Goal: Communication & Community: Answer question/provide support

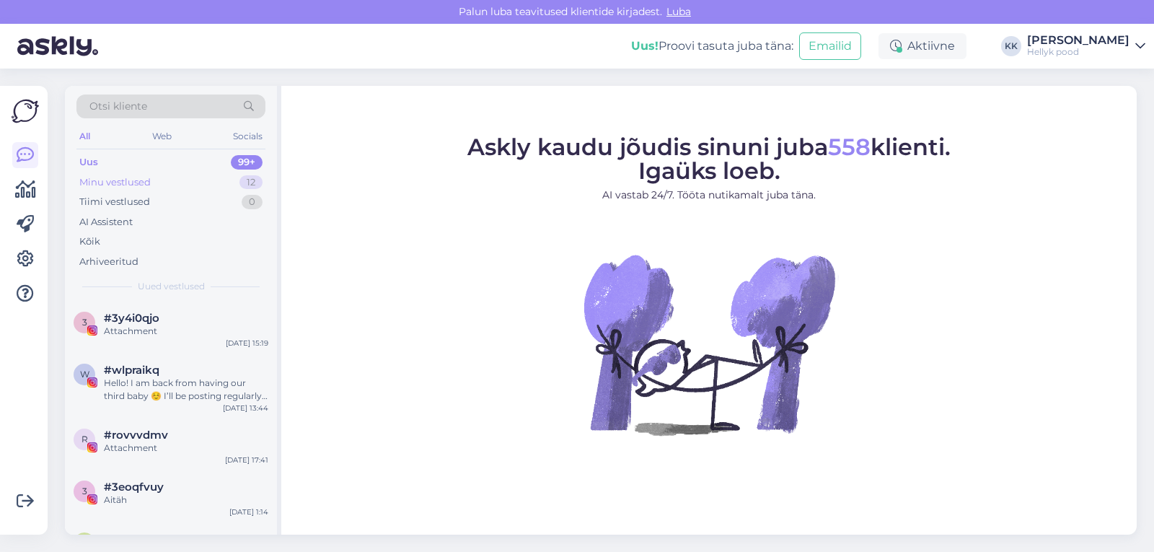
click at [100, 180] on div "Minu vestlused" at bounding box center [114, 182] width 71 height 14
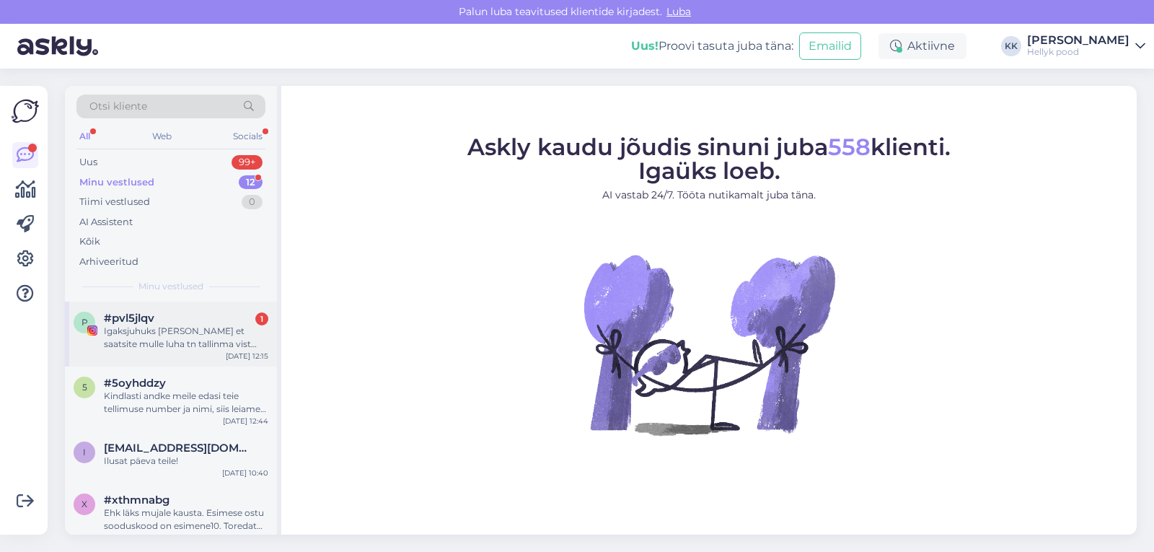
click at [176, 336] on div "Igaksjuhuks [PERSON_NAME] et saatsite mulle luha tn tallinma vist paki, ma muid…" at bounding box center [186, 338] width 165 height 26
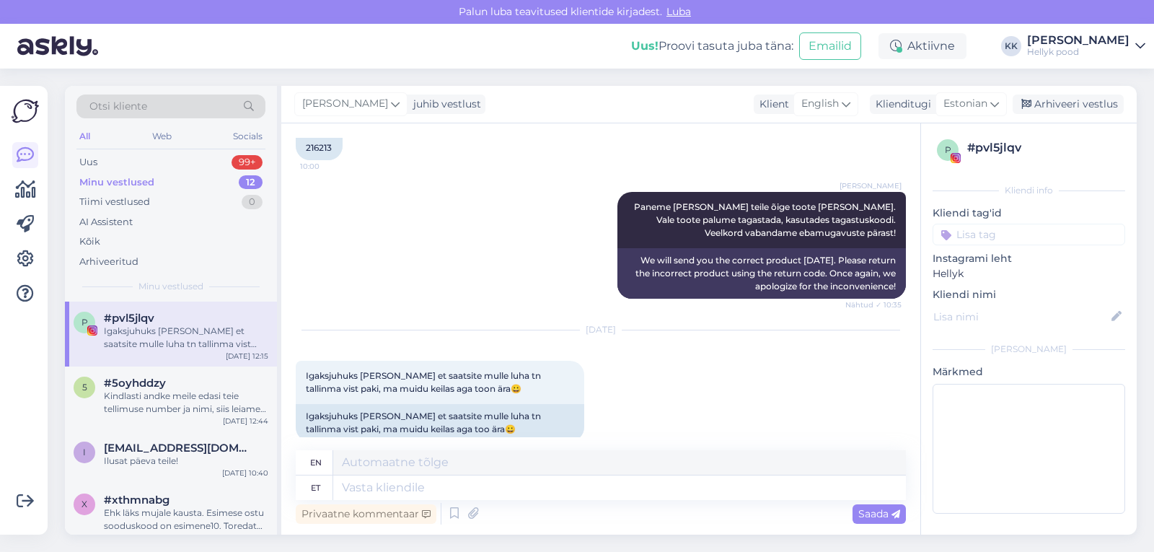
scroll to position [2724, 0]
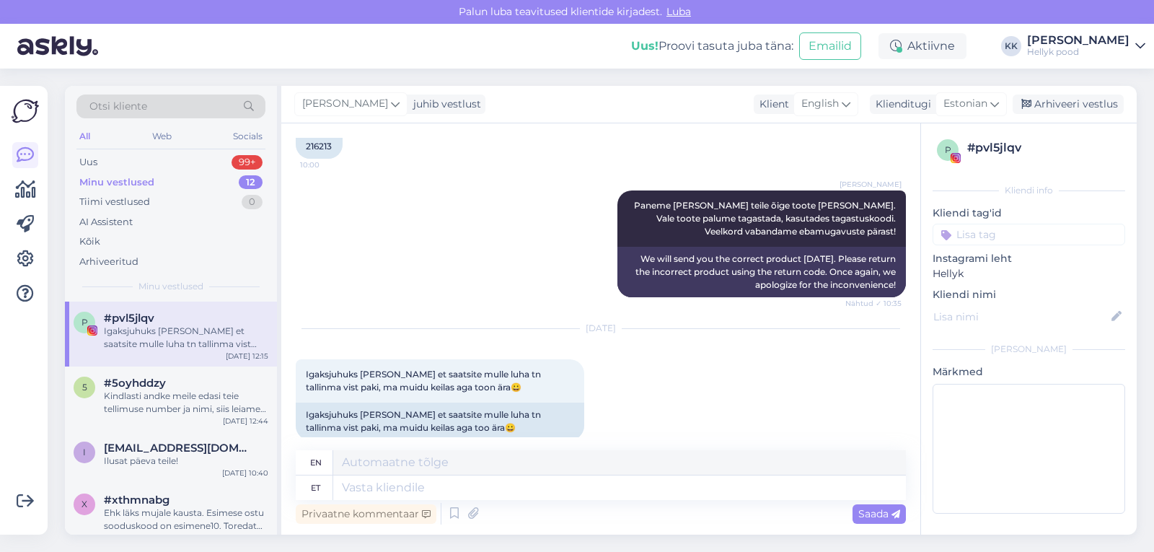
drag, startPoint x: 307, startPoint y: 245, endPoint x: 330, endPoint y: 245, distance: 23.8
click at [330, 124] on span "216213" at bounding box center [319, 118] width 26 height 11
copy span "216213"
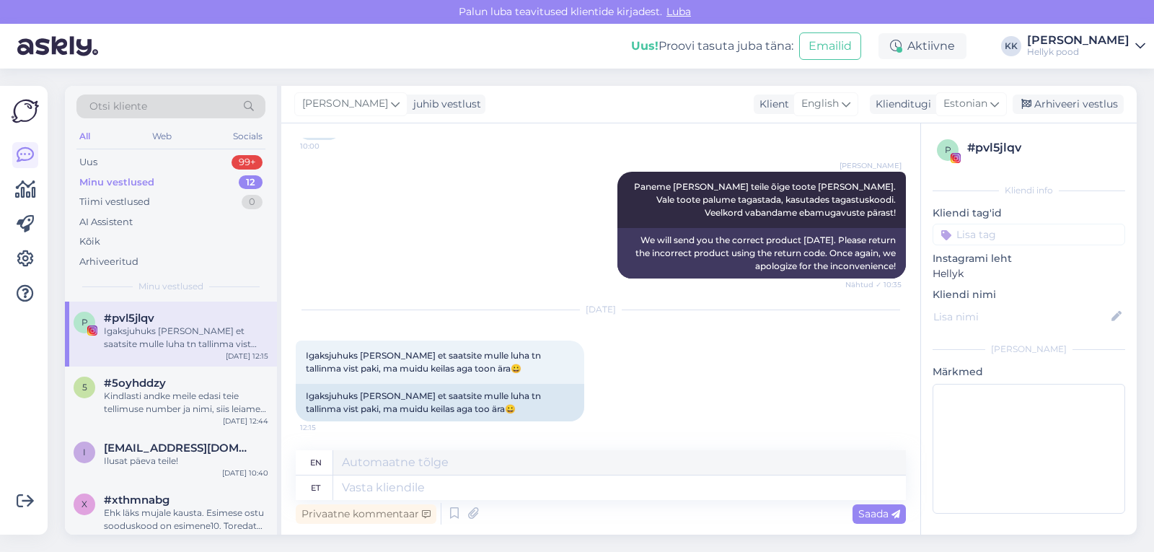
scroll to position [2868, 0]
click at [374, 486] on textarea at bounding box center [619, 487] width 573 height 25
type textarea "Tere!"
type textarea "Hello"
type textarea "Tere!"
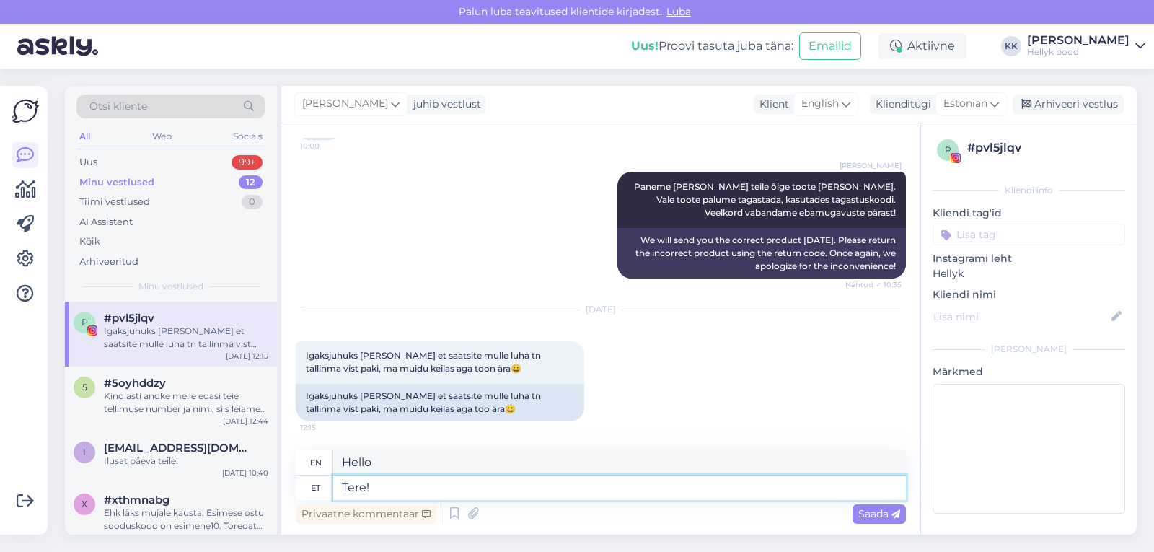
type textarea "Hello!"
type textarea "Tere! Veelkord va"
type textarea "Hello! Once again"
type textarea "Tere! Veelkord vabandame."
type textarea "Hello! We apologize again."
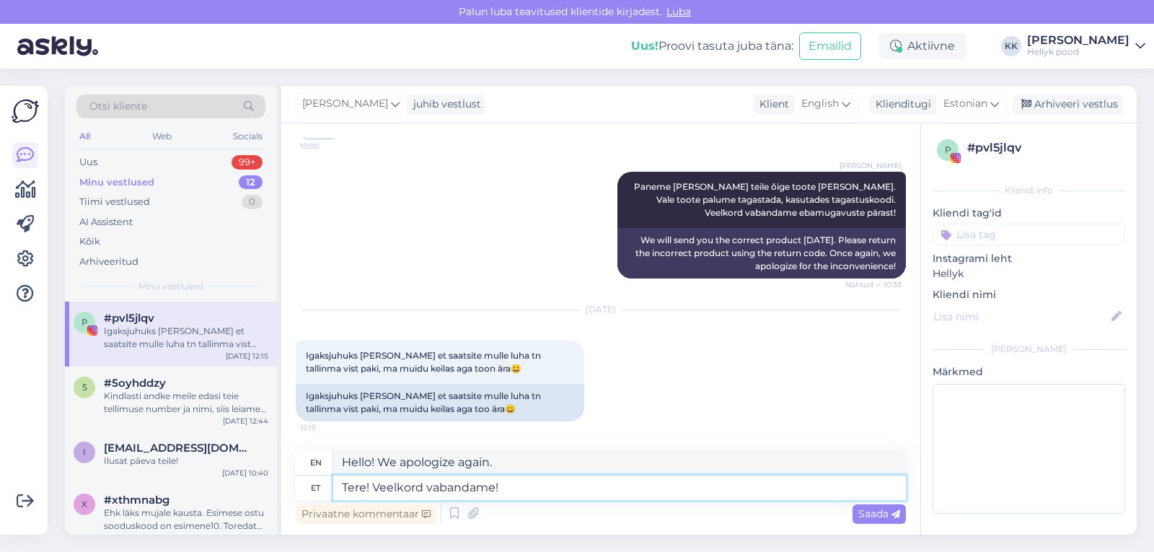
type textarea "Tere! Veelkord vabandame!!"
type textarea "Hello! We apologize again!"
type textarea "Tere! Veelkord vabandame!!"
type textarea "Hello! We apologize again!!"
type textarea "Tere! Veelkord vabandame!! Omni"
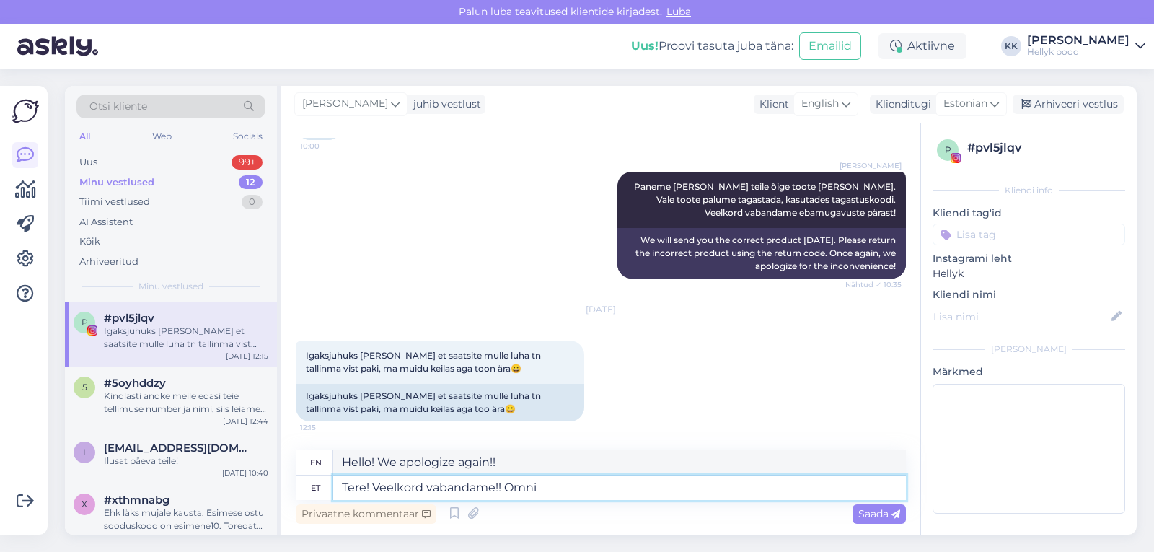
type textarea "Hello! Sorry again!! Om"
type textarea "Tere! Veelkord vabandame!! Omniva on"
type textarea "Hello! We apologize again!! Omniva"
type textarea "Tere! Veelkord vabandame!! Omniva on"
type textarea "Hello! We apologize again!! Omniva is"
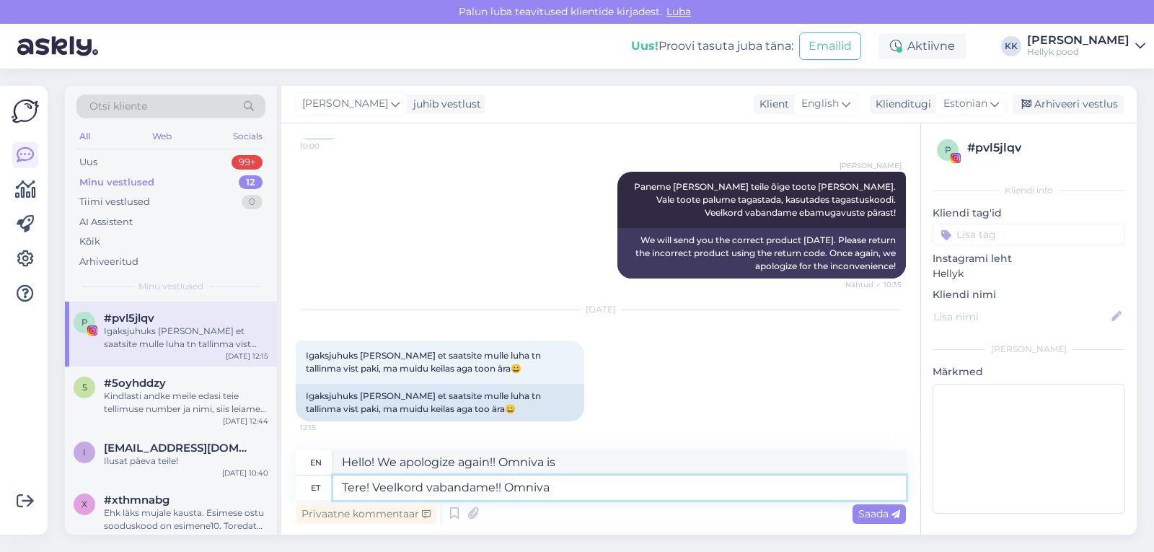
type textarea "Tere! Veelkord vabandame!! Omniva"
type textarea "Hello! We apologize again!! Omniva"
type textarea "Tere! Veelkord vabandame!! Omnivas o"
type textarea "Hello! We apologize again!! Omnivas"
type textarea "Tere! Veelkord vabandame!! Omnivas oli m"
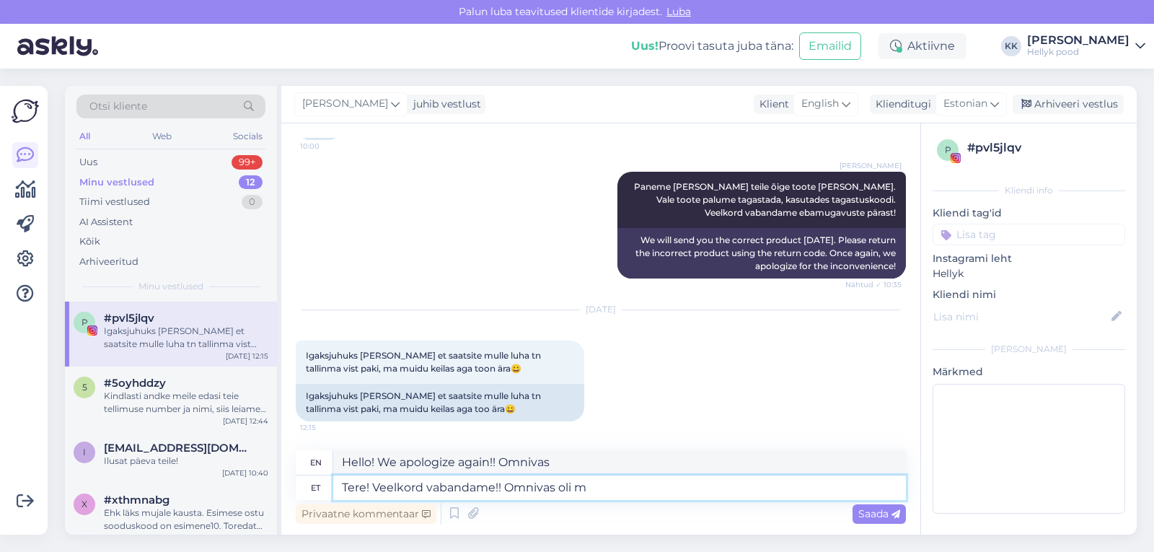
type textarea "Hello! We apologize again!! Omnivas was"
type textarea "Tere! Veelkord vabandame!! Omnivas oli millegipärast"
type textarea "Hello! We apologize again!! Omnivas was down for some reason"
type textarea "Tere! Veelkord vabandame!! Omnivas oli millegipärast salvestatud"
type textarea "Hello! We apologize again!! Omnivas was saved for some reason"
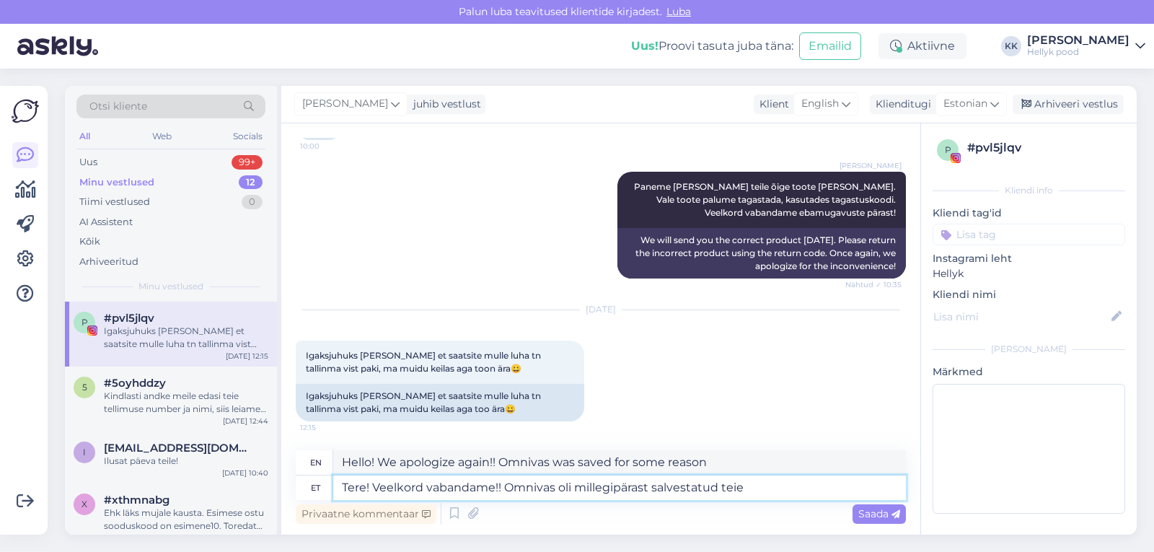
type textarea "Tere! Veelkord vabandame!! Omnivas oli millegipärast salvestatud teie"
type textarea "Hello! We apologize again!! For some reason, your message was saved in Omnivas."
type textarea "Tere! Veelkord vabandame!! Omnivas oli millegipärast salvestatud tei"
type textarea "Hello! We apologize again!! For some reason, Omnivas had a saved t"
type textarea "Tere! Veelkord vabandame!! Omnivas oli millegipärast salvestatud teine a"
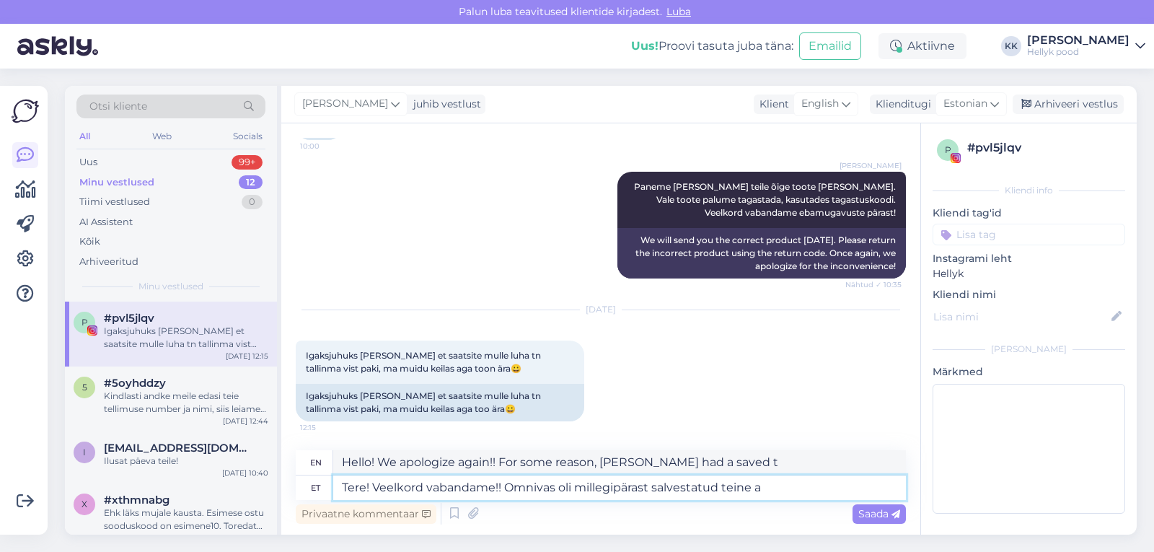
type textarea "Hello! We apologize again!! For some reason, there was another one saved in Omn…"
type textarea "Tere! Veelkord vabandame!! Omnivas oli millegipärast salvestatud teine aadress."
type textarea "Hello! We apologize again!! For some reason, there was a different address save…"
type textarea "Tere! Veelkord vabandame!! Omnivas oli millegipärast salvestatud teine aadress.…"
type textarea "Hello! We apologize again!! For some reason, there was a different address save…"
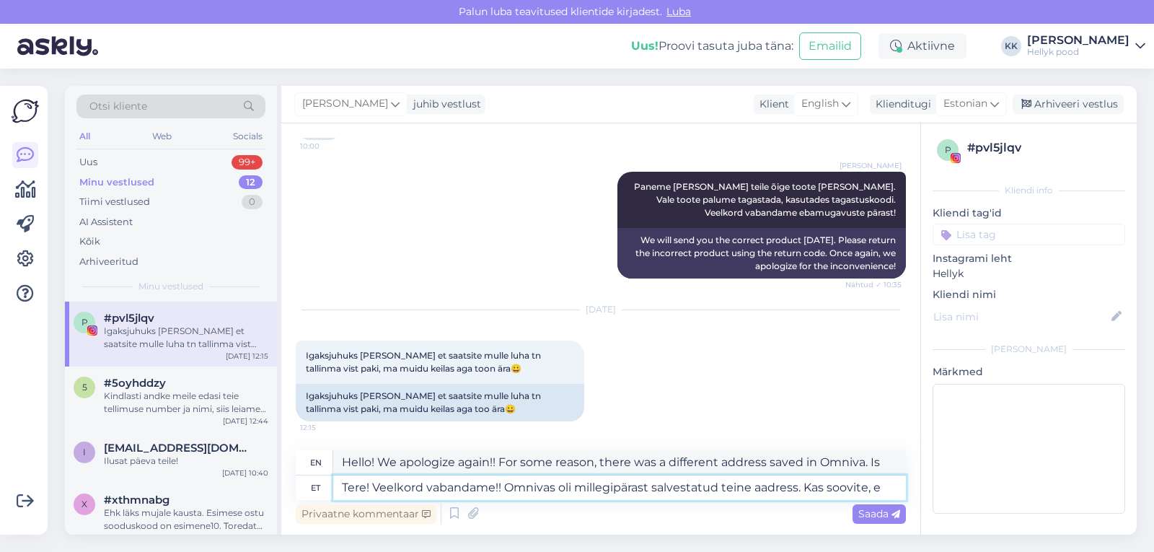
type textarea "Tere! Veelkord vabandame!! Omnivas oli millegipärast salvestatud teine aadress.…"
type textarea "Hello! We apologize again!! For some reason, there was another address saved in…"
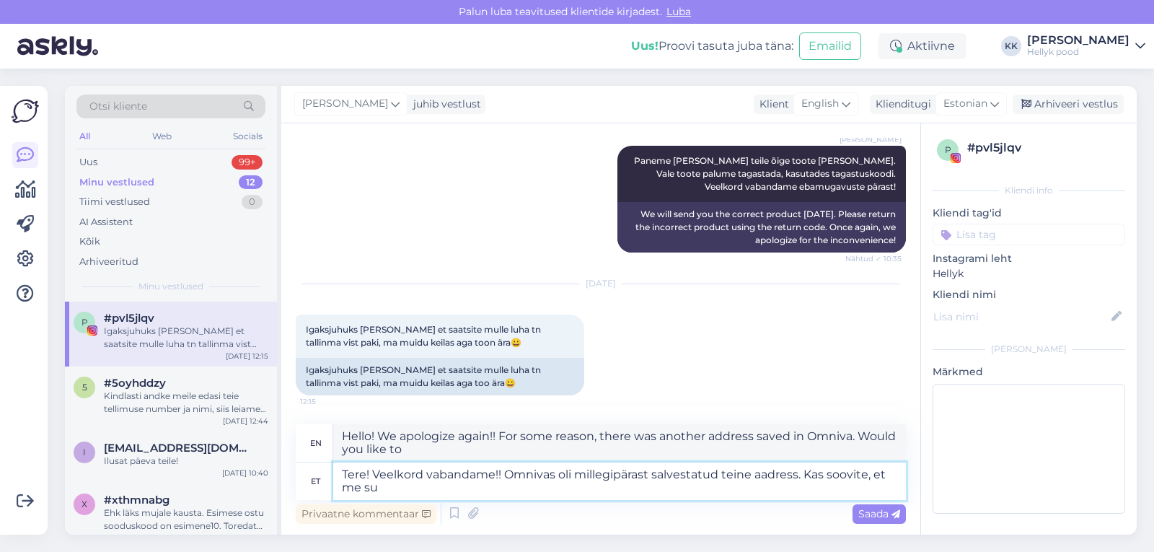
type textarea "Tere! Veelkord vabandame!! Omnivas oli millegipärast salvestatud teine aadress.…"
type textarea "Hello! We apologize again!! For some reason, there was another address saved in…"
type textarea "Tere! Veelkord vabandame!! Omnivas oli millegipärast salvestatud teine aadress.…"
type textarea "Hello! We apologize again!! For some reason, there was a different address save…"
type textarea "Tere! Veelkord vabandame!! Omnivas oli millegipärast salvestatud teine aadress.…"
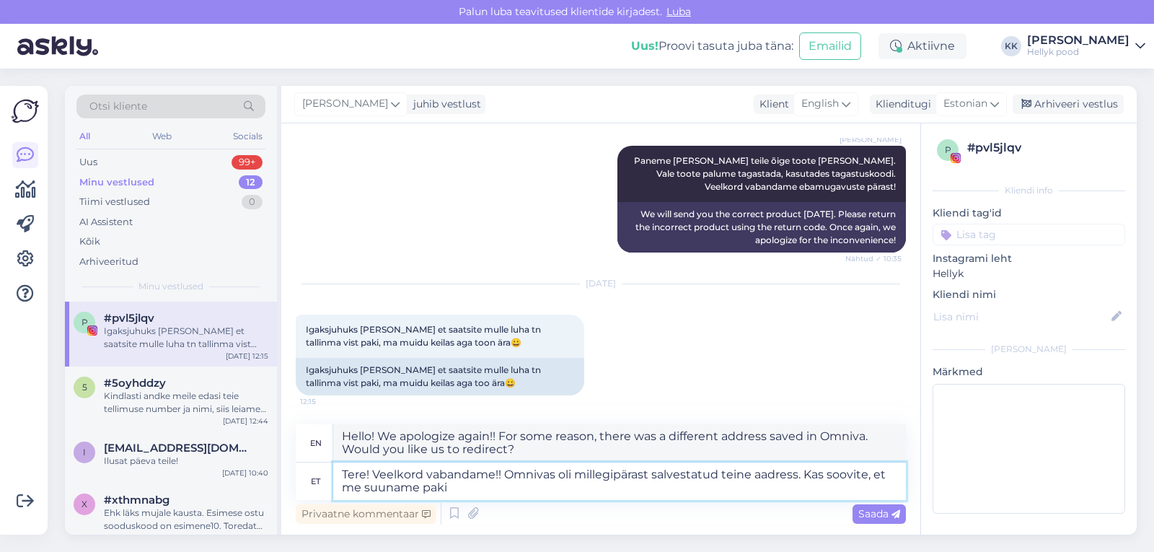
type textarea "Hello! We apologize again!! For some reason, there was a different address save…"
type textarea "Tere! Veelkord vabandame!! Omnivas oli millegipärast salvestatud teine aadress.…"
type textarea "Hello! We apologize again!! For some reason, there was a different address save…"
type textarea "Tere! Veelkord vabandame!! Omnivas oli millegipärast salvestatud teine aadress.…"
type textarea "Hello! We apologize again!! For some reason, there was a different address save…"
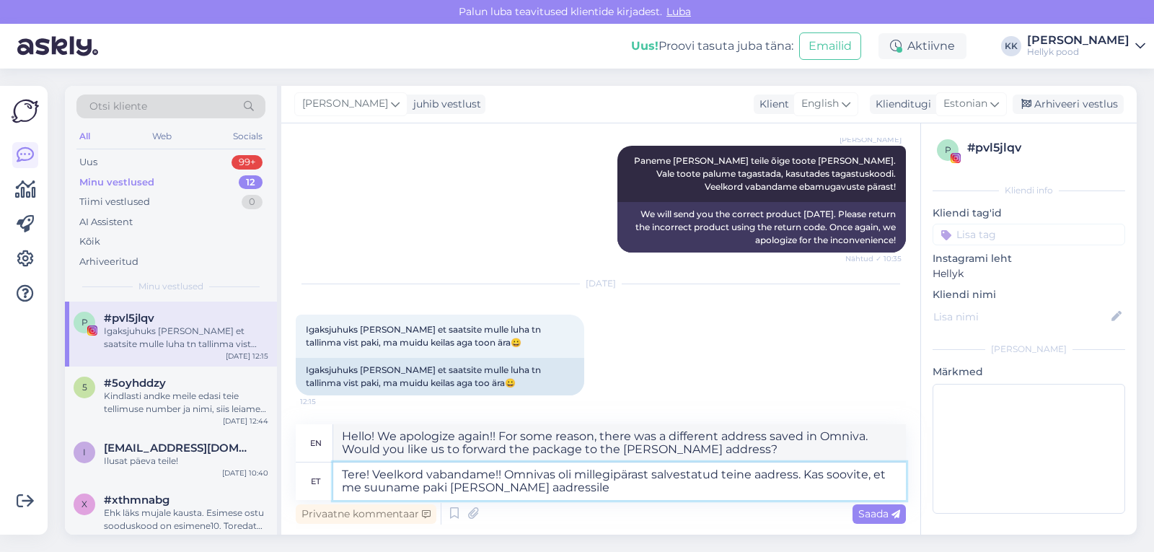
type textarea "Tere! Veelkord vabandame!! Omnivas oli millegipärast salvestatud teine aadress.…"
type textarea "Hello! We apologize again!! For some reason, there was a different address save…"
type textarea "Tere! Veelkord vabandame!! Omnivas oli millegipärast salvestatud teine aadress.…"
click at [871, 516] on span "Saada" at bounding box center [880, 513] width 42 height 13
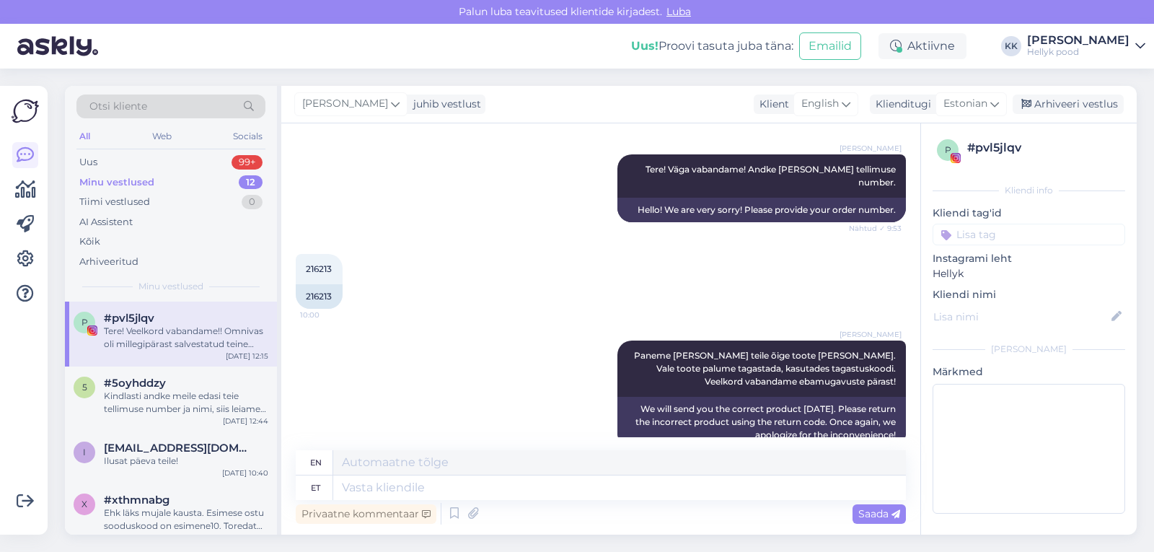
scroll to position [3007, 0]
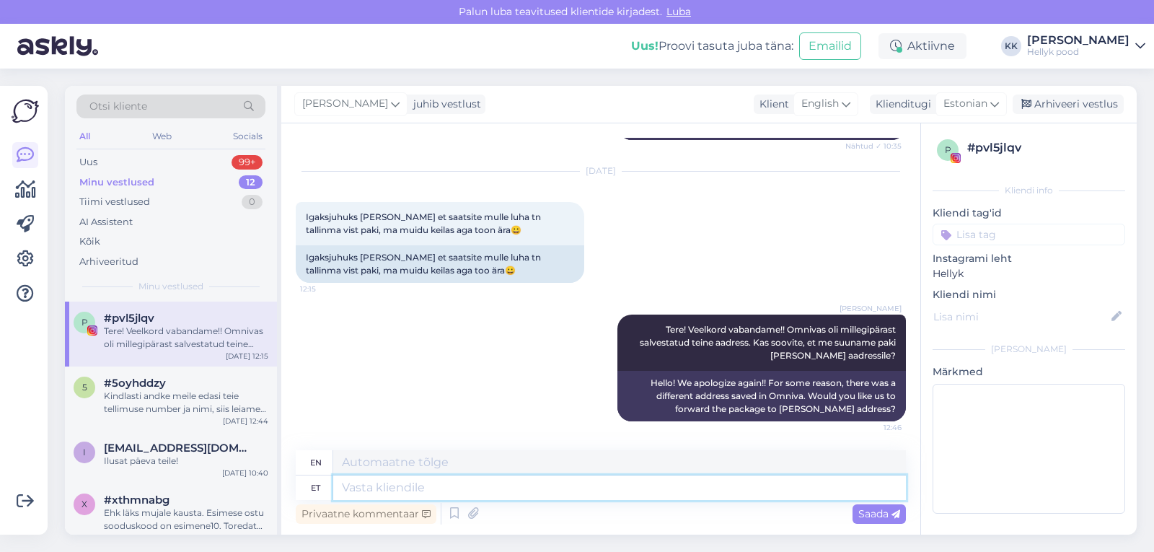
click at [395, 487] on textarea at bounding box center [619, 487] width 573 height 25
type textarea "Sel j"
type textarea "This"
type textarea "Sel juhul ko"
type textarea "In this case"
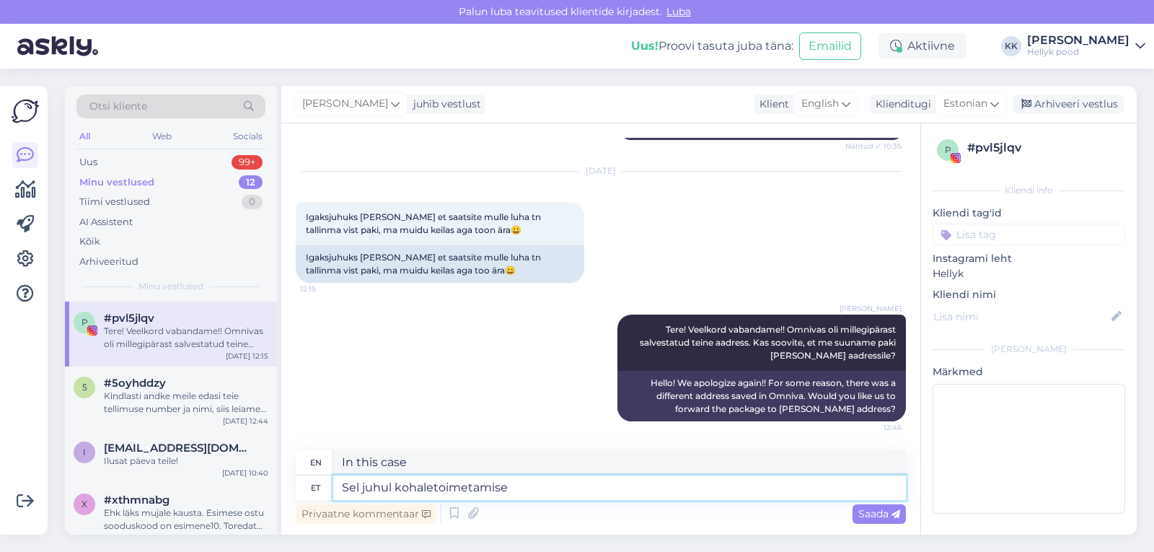
type textarea "Sel juhul kohaletoimetamise a"
type textarea "In this case, delivery"
type textarea "Sel juhul kohaletoimetamise aeg p"
type textarea "In this case, the delivery time"
type textarea "Sel juhul kohaletoimetamise aeg pikeneks"
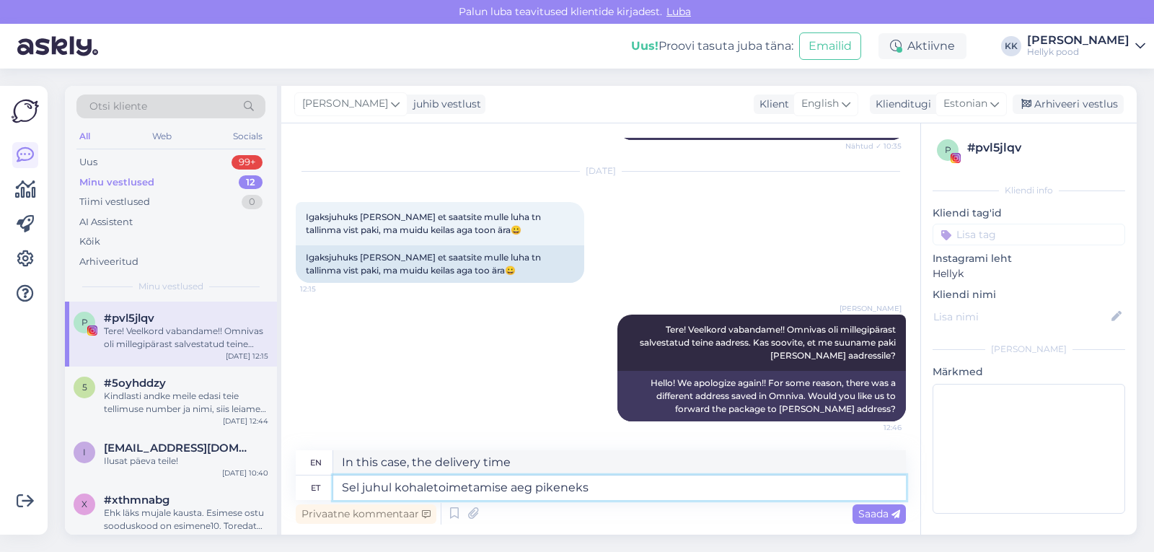
type textarea "In this case, the delivery time would be longer."
type textarea "Sel juhul kohaletoimetamise aeg"
type textarea "In this case, the delivery time"
type textarea "Sel juhul kohaletoimetamise aeg võib"
type textarea "In this case, the delivery time may"
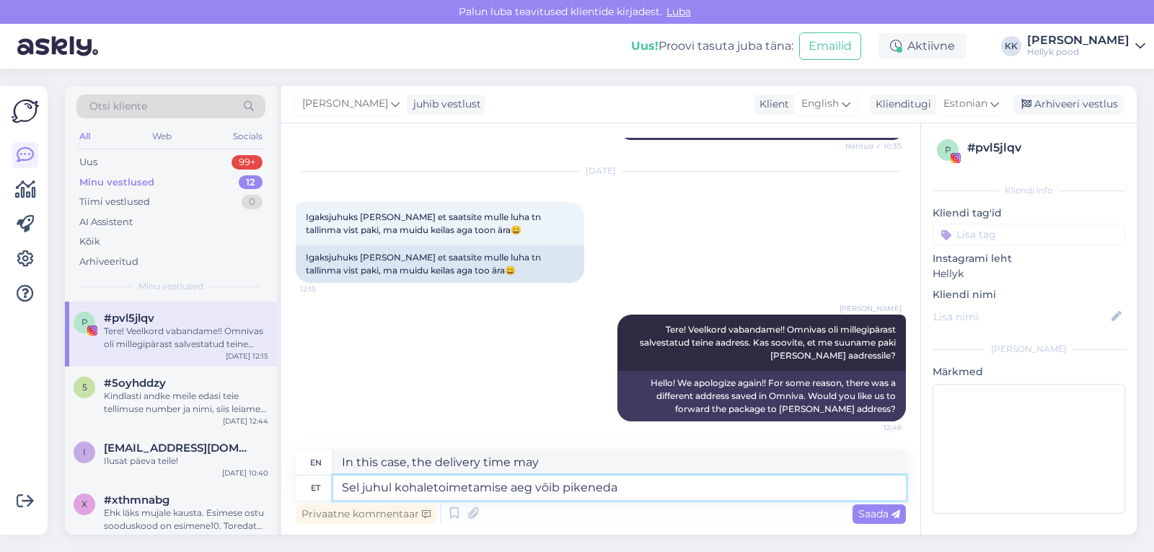
type textarea "Sel juhul kohaletoimetamise aeg võib pikeneda"
type textarea "In this case, delivery time may be extended."
type textarea "Sel juhul kohaletoimetamise aeg võib pikeneda n"
type textarea "In this case, the delivery time may be extended."
type textarea "Sel juhul kohaletoimetamise aeg võib pikeneda nädalavahetuse v"
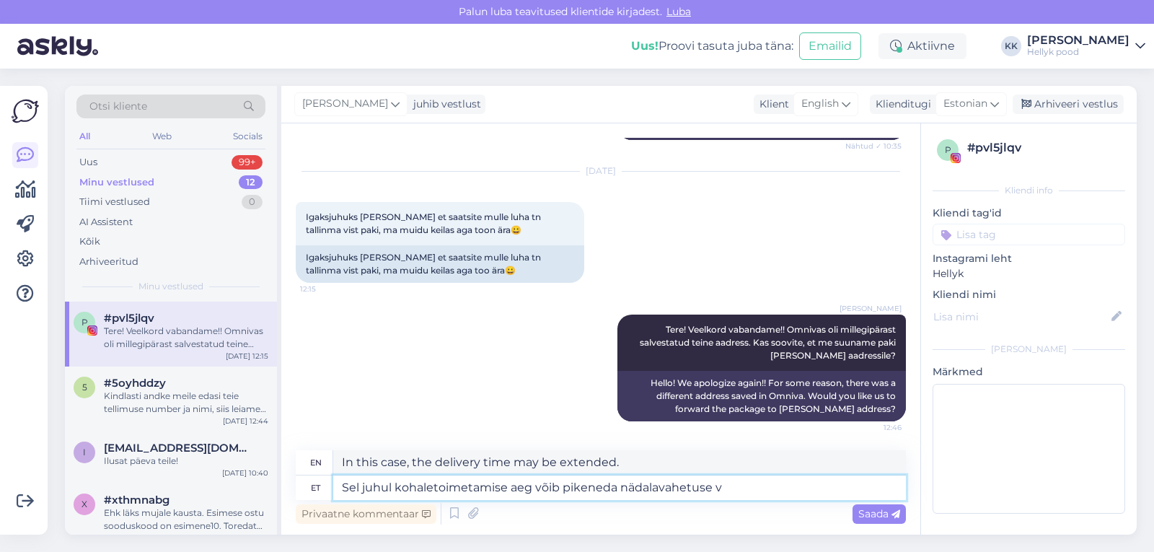
type textarea "In this case, delivery time may be extended over the weekend."
type textarea "Sel juhul kohaletoimetamise aeg võib pikeneda nädalavahetuse võtta."
type textarea "In this case, delivery time may be extended to include the weekend."
type textarea "Sel juhul kohaletoimetamise aeg võib pikeneda nädalavahetuse võtta."
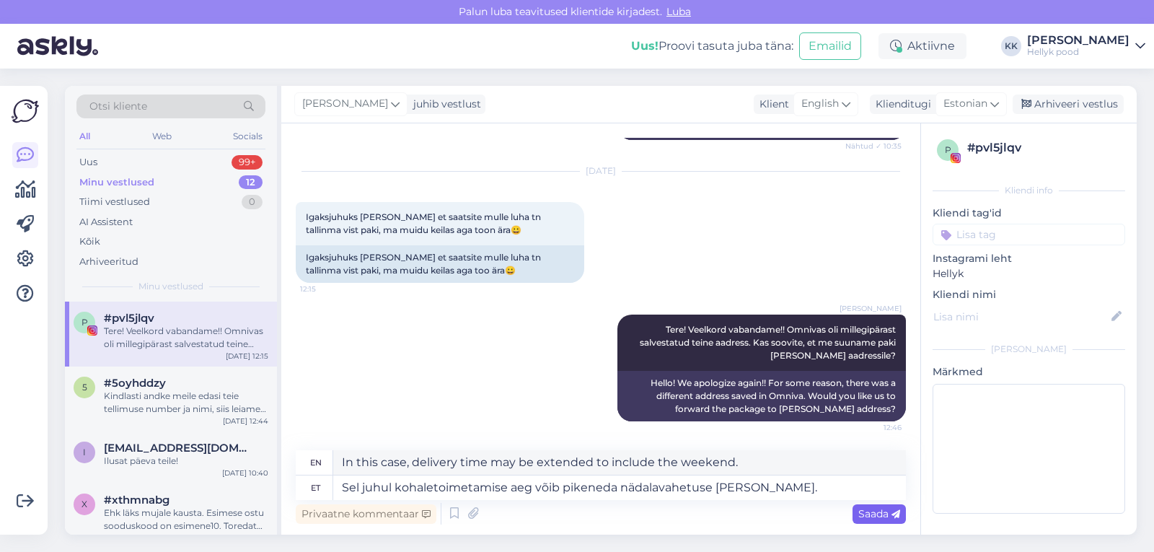
click at [870, 511] on span "Saada" at bounding box center [880, 513] width 42 height 13
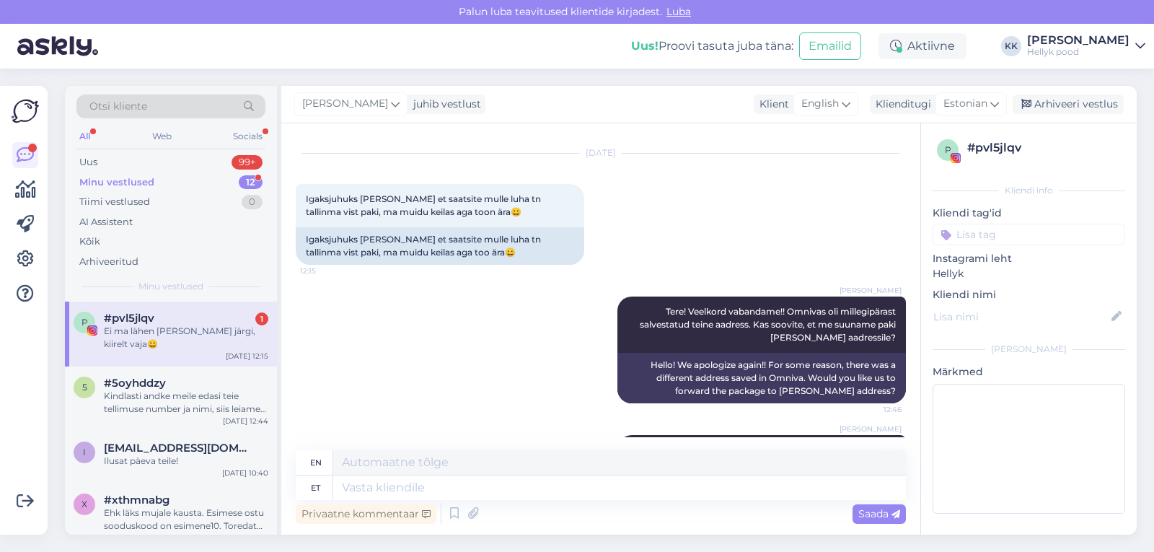
scroll to position [3206, 0]
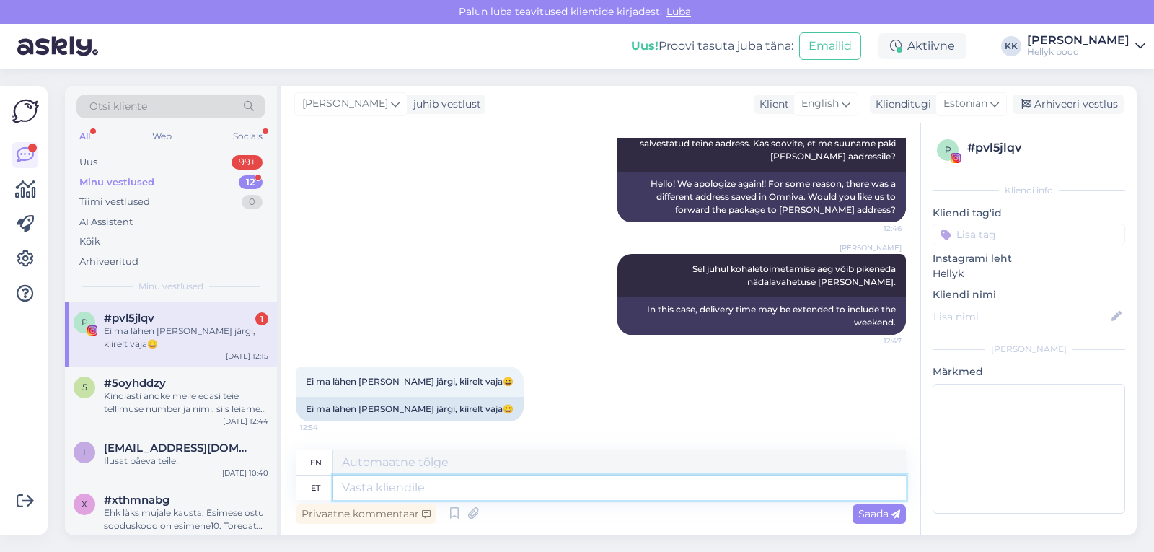
click at [375, 494] on textarea at bounding box center [619, 487] width 573 height 25
type textarea "Aitäh m"
type textarea "Thank you"
type textarea "Aitäh mõistva s"
type textarea "Thank you for your understanding."
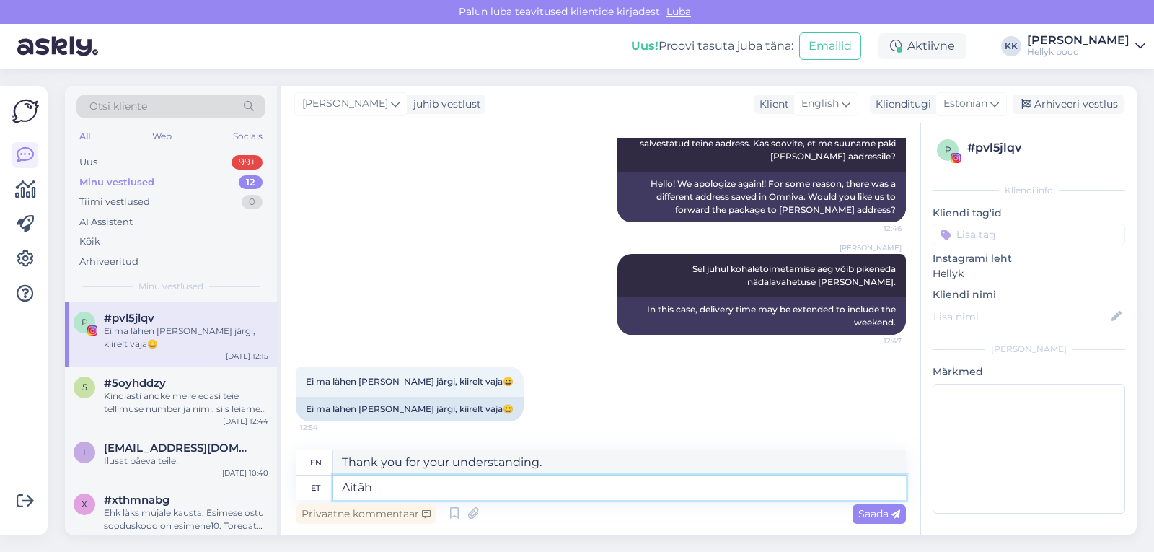
type textarea "Aitäh"
type textarea "Thank you"
type textarea "Aitäh teile"
type textarea "Thank you."
type textarea "Aitäh teile!"
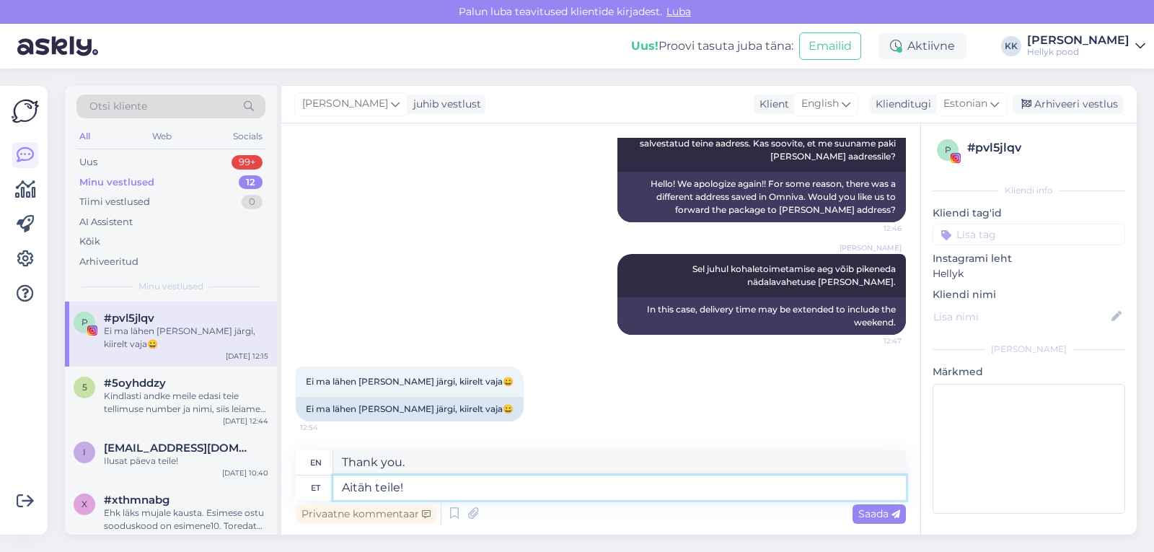
type textarea "Thank you!"
type textarea "Aitäh teile!"
click at [869, 516] on span "Saada" at bounding box center [880, 513] width 42 height 13
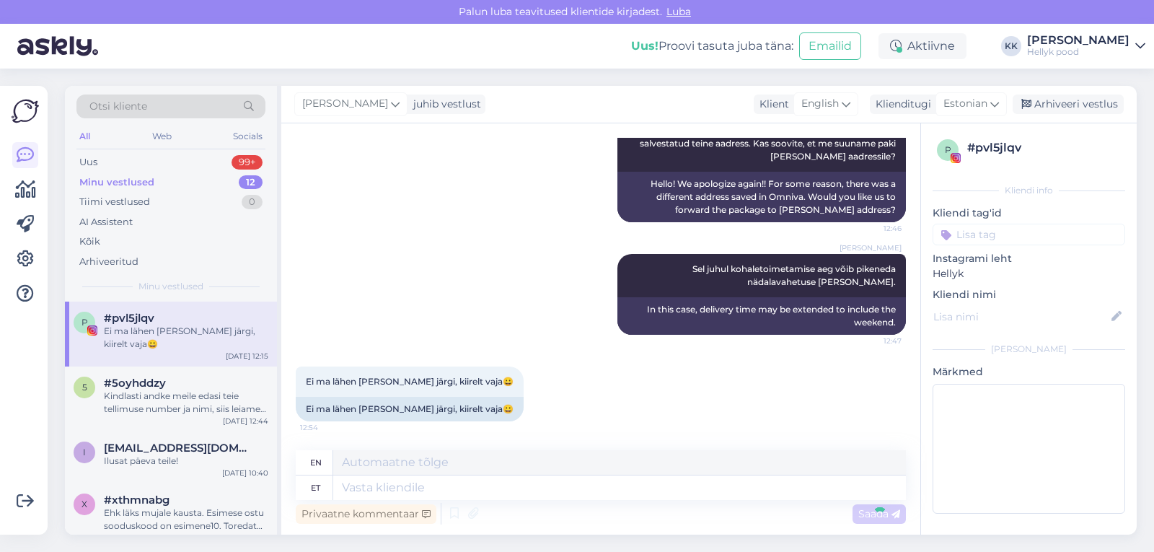
scroll to position [3292, 0]
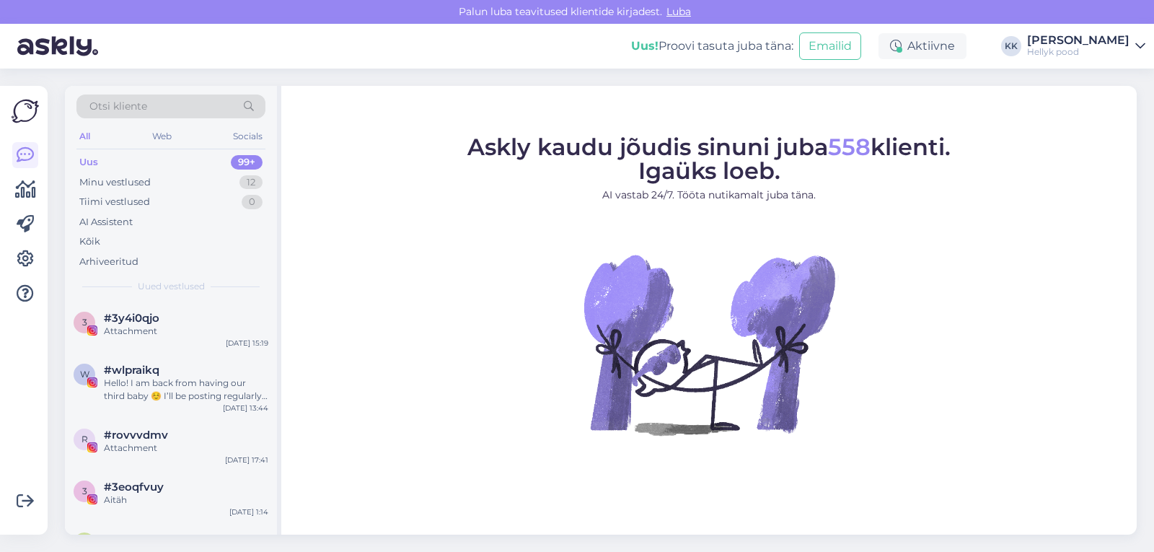
click at [552, 49] on div "Uus! Proovi tasuta [PERSON_NAME]: Emailid Aktiivne KK [PERSON_NAME] pood" at bounding box center [577, 46] width 1154 height 45
